Goal: Transaction & Acquisition: Purchase product/service

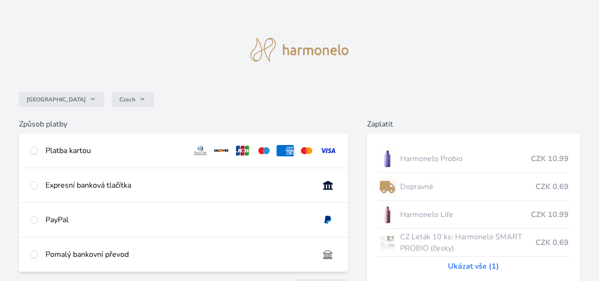
scroll to position [49, 0]
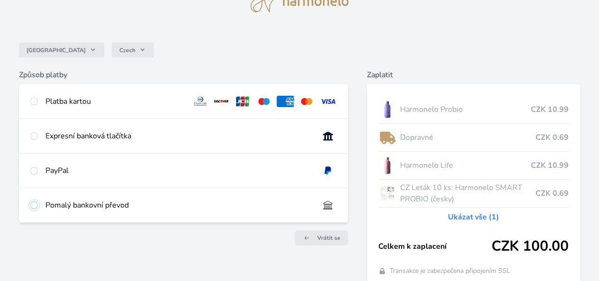
click at [38, 209] on input "radio" at bounding box center [34, 205] width 8 height 8
radio input "true"
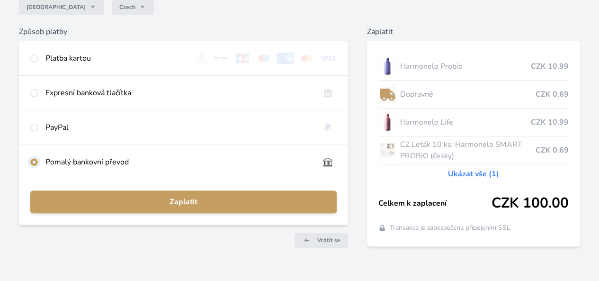
scroll to position [133, 0]
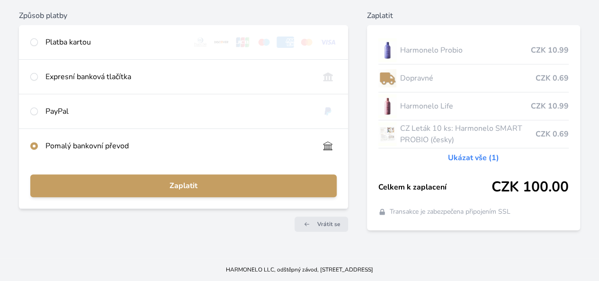
click at [183, 66] on div "Expresní banková tlačítka" at bounding box center [183, 77] width 329 height 34
radio input "true"
radio input "false"
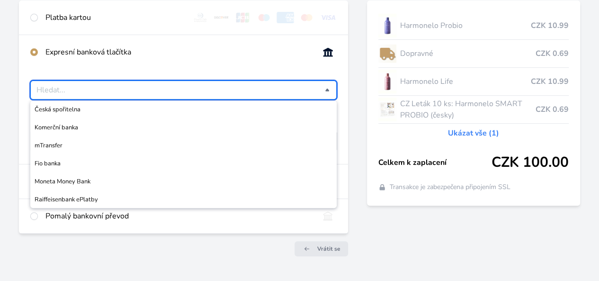
click at [240, 96] on input "Česká spořitelna Komerční banka mTransfer Fio banka Moneta Money Bank Raiffeise…" at bounding box center [180, 89] width 288 height 11
click at [240, 58] on div "Expresní banková tlačítka" at bounding box center [178, 51] width 266 height 11
type input "Vyberte svou banku"
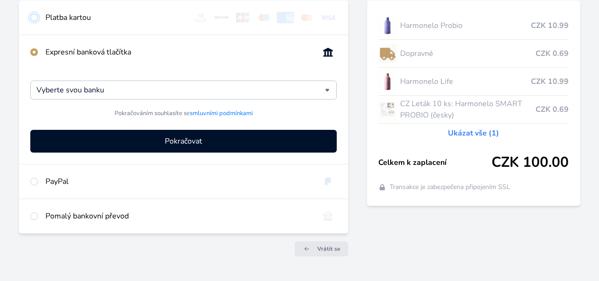
click at [38, 19] on input "radio" at bounding box center [34, 18] width 8 height 8
radio input "true"
radio input "false"
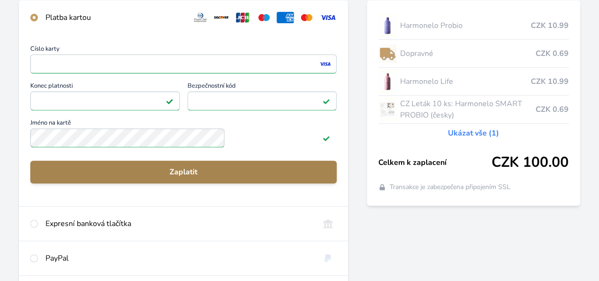
click at [232, 178] on span "Zaplatit" at bounding box center [183, 171] width 291 height 11
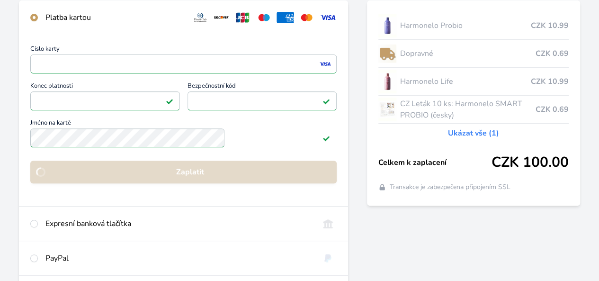
scroll to position [22, 0]
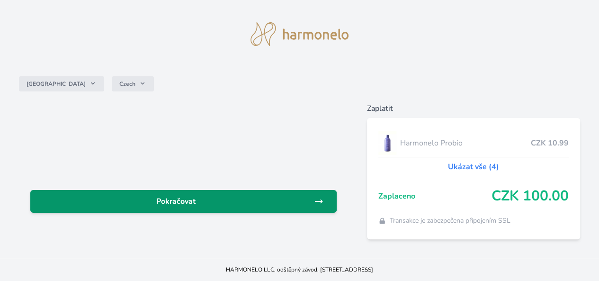
click at [237, 196] on span "Pokračovat" at bounding box center [176, 201] width 276 height 11
